Goal: Task Accomplishment & Management: Use online tool/utility

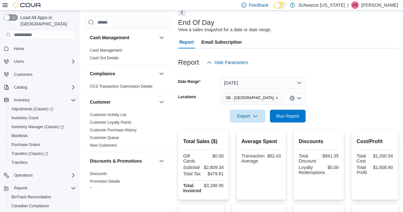
scroll to position [31, 0]
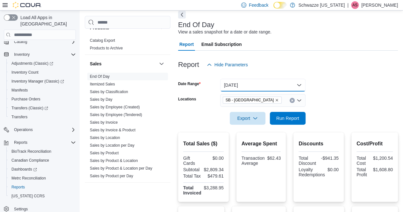
click at [260, 89] on button "[DATE]" at bounding box center [262, 85] width 85 height 13
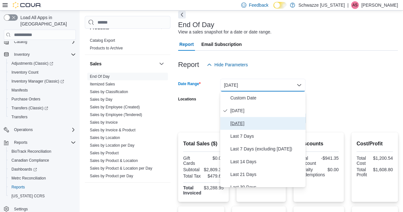
click at [250, 127] on button "[DATE]" at bounding box center [262, 123] width 85 height 13
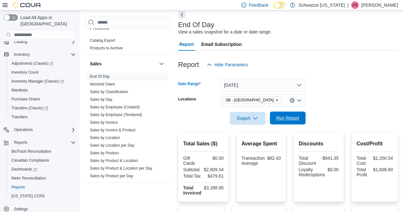
click at [291, 122] on span "Run Report" at bounding box center [288, 117] width 28 height 13
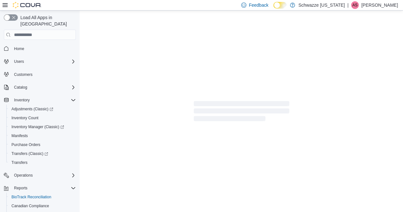
scroll to position [46, 0]
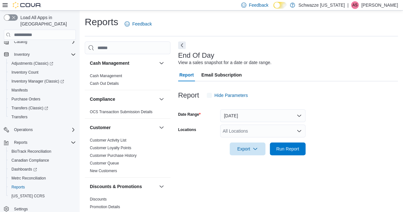
scroll to position [6, 0]
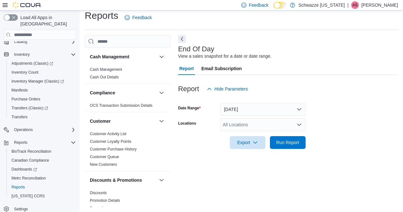
click at [239, 122] on div "All Locations" at bounding box center [262, 124] width 85 height 13
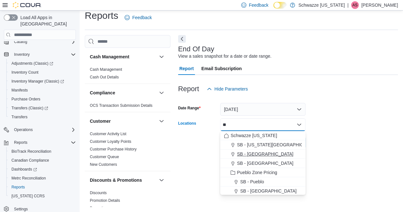
type input "**"
click at [251, 150] on button "SB - [GEOGRAPHIC_DATA]" at bounding box center [262, 153] width 85 height 9
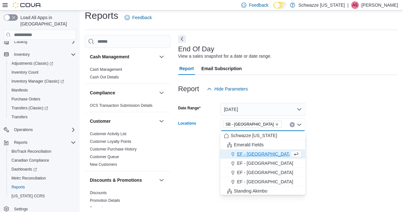
click at [194, 158] on div "End Of Day View a sales snapshot for a date or date range. Report Email Subscri…" at bounding box center [288, 121] width 220 height 172
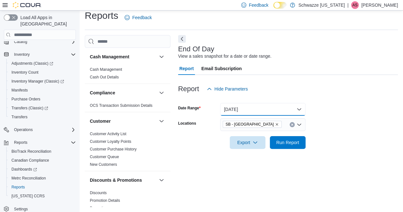
click at [237, 113] on button "[DATE]" at bounding box center [262, 109] width 85 height 13
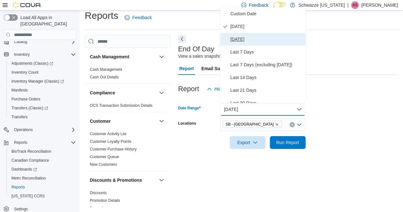
click at [237, 39] on span "[DATE]" at bounding box center [266, 39] width 73 height 8
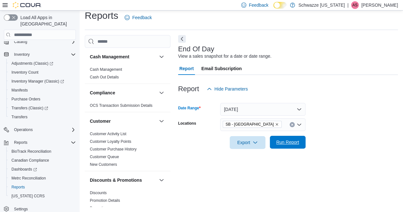
click at [289, 142] on span "Run Report" at bounding box center [287, 142] width 23 height 6
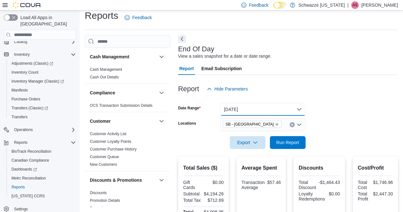
click at [245, 109] on button "[DATE]" at bounding box center [262, 109] width 85 height 13
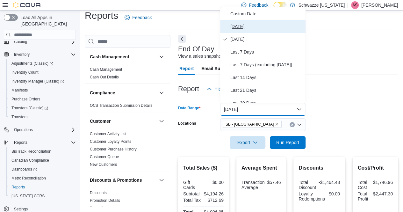
click at [245, 29] on span "[DATE]" at bounding box center [266, 27] width 73 height 8
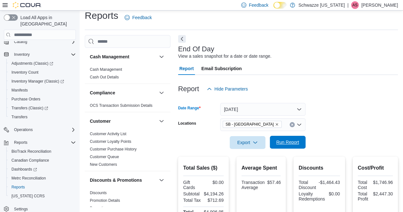
click at [283, 144] on span "Run Report" at bounding box center [287, 142] width 23 height 6
